Goal: Find specific page/section: Find specific page/section

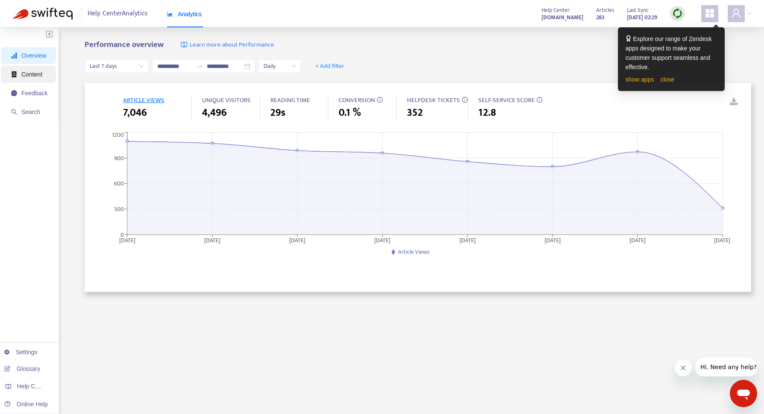
click at [35, 76] on span "Content" at bounding box center [31, 74] width 21 height 7
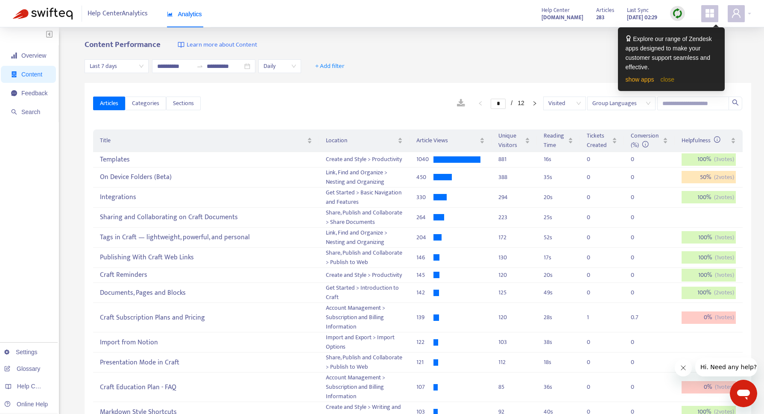
click at [667, 79] on link "close" at bounding box center [667, 79] width 14 height 7
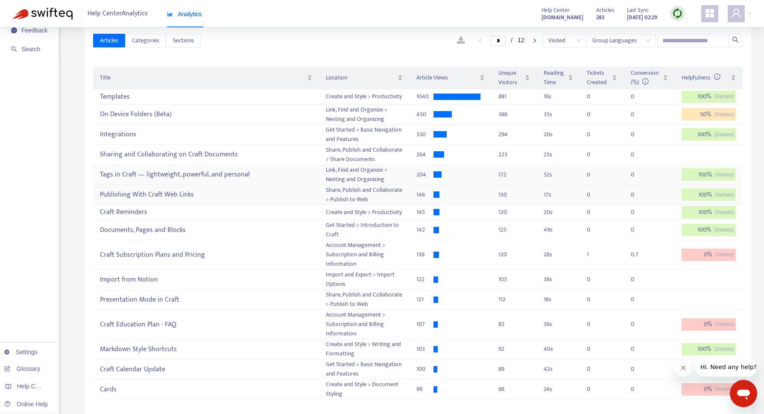
scroll to position [64, 0]
click at [682, 369] on icon "Close message from company" at bounding box center [683, 368] width 4 height 4
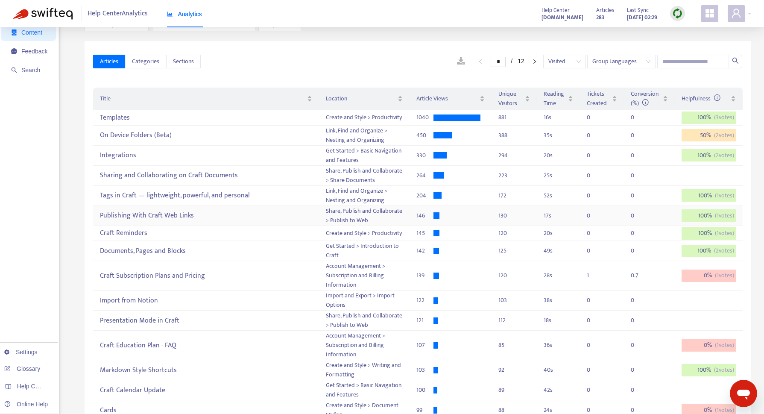
scroll to position [0, 0]
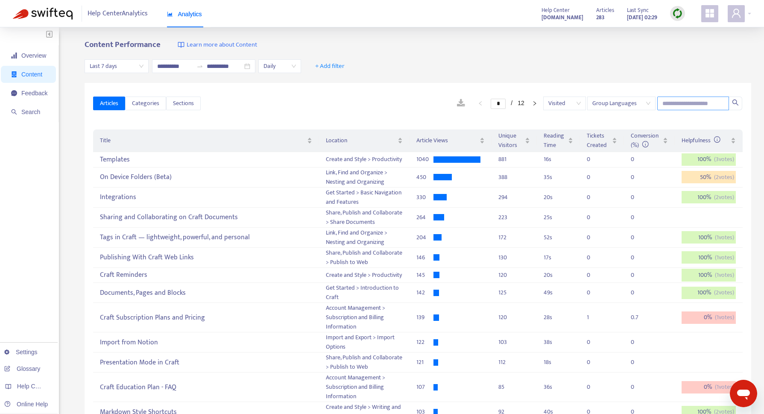
click at [695, 97] on input "text" at bounding box center [693, 104] width 72 height 14
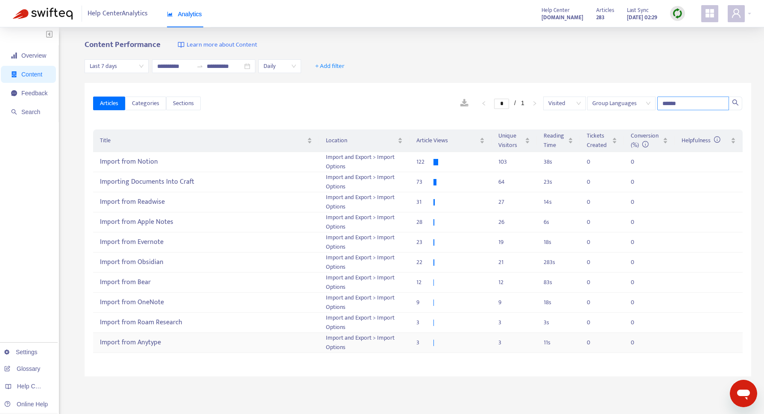
type input "******"
click at [167, 337] on div "Import from Anytype" at bounding box center [206, 343] width 212 height 14
